Goal: Navigation & Orientation: Understand site structure

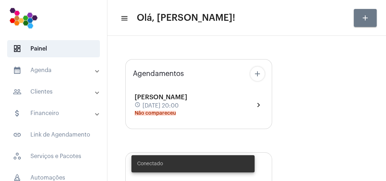
type input "[URL][DOMAIN_NAME]"
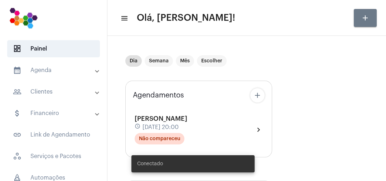
click at [52, 73] on mat-panel-title "calendar_month_outlined Agenda" at bounding box center [54, 70] width 83 height 9
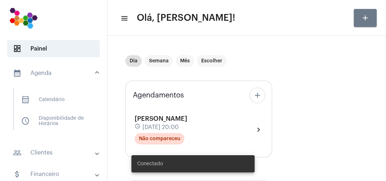
click at [57, 104] on span "calendar_month_outlined Calendário" at bounding box center [53, 99] width 76 height 17
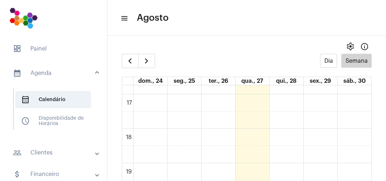
scroll to position [568, 0]
click at [299, 172] on td at bounding box center [252, 179] width 238 height 17
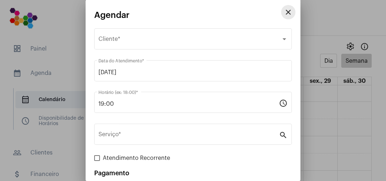
click at [286, 11] on mat-icon "close" at bounding box center [288, 12] width 9 height 9
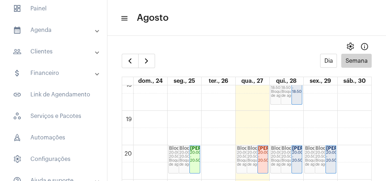
scroll to position [45, 0]
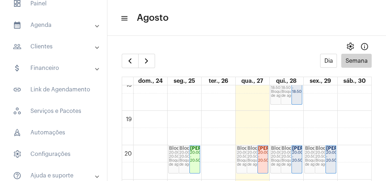
click at [94, 52] on mat-expansion-panel-header "people_outline Clientes" at bounding box center [55, 46] width 103 height 17
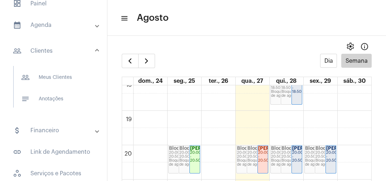
click at [96, 132] on span at bounding box center [97, 131] width 3 height 6
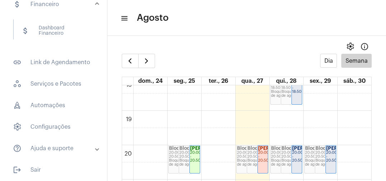
scroll to position [115, 0]
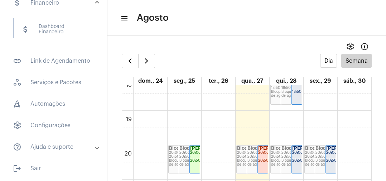
click at [25, 64] on span "link_outlined Link de Agendamento" at bounding box center [53, 60] width 93 height 17
click at [26, 63] on span "link_outlined Link de Agendamento" at bounding box center [53, 60] width 93 height 17
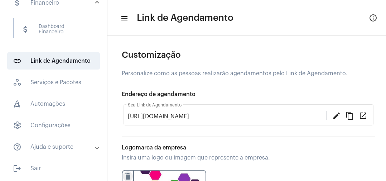
click at [42, 106] on span "rocket_outlined Automações" at bounding box center [53, 103] width 93 height 17
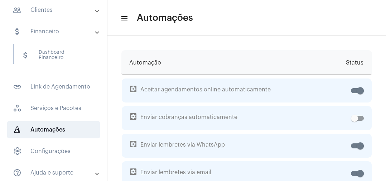
scroll to position [74, 0]
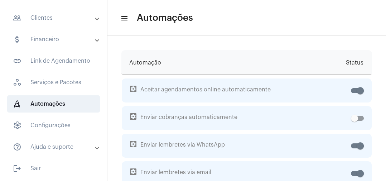
click at [46, 128] on span "settings Configurações" at bounding box center [53, 125] width 93 height 17
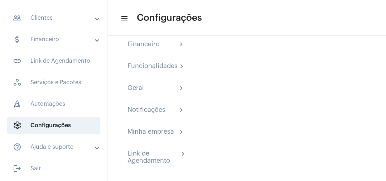
scroll to position [98, 0]
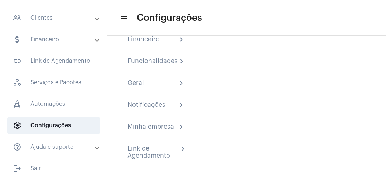
click at [48, 148] on mat-panel-title "help_outline Ajuda e suporte" at bounding box center [54, 147] width 83 height 9
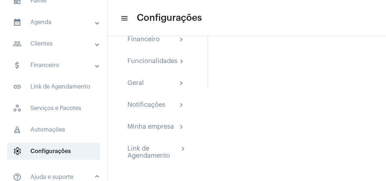
scroll to position [47, 0]
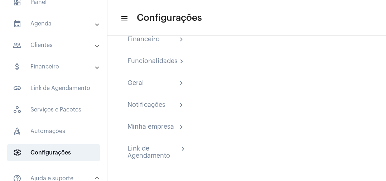
click at [94, 69] on mat-panel-title "attach_money Financeiro" at bounding box center [54, 66] width 83 height 9
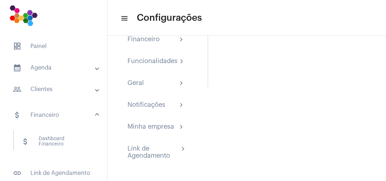
scroll to position [0, 0]
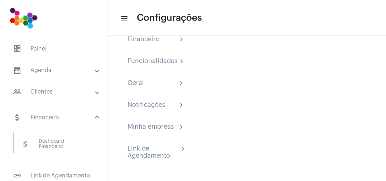
click at [95, 96] on mat-expansion-panel-header "people_outline Clientes" at bounding box center [55, 91] width 103 height 17
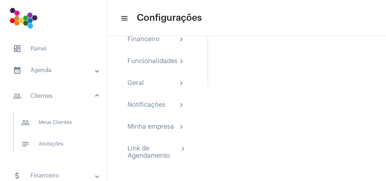
click at [96, 72] on span at bounding box center [97, 70] width 3 height 6
